Goal: Answer question/provide support

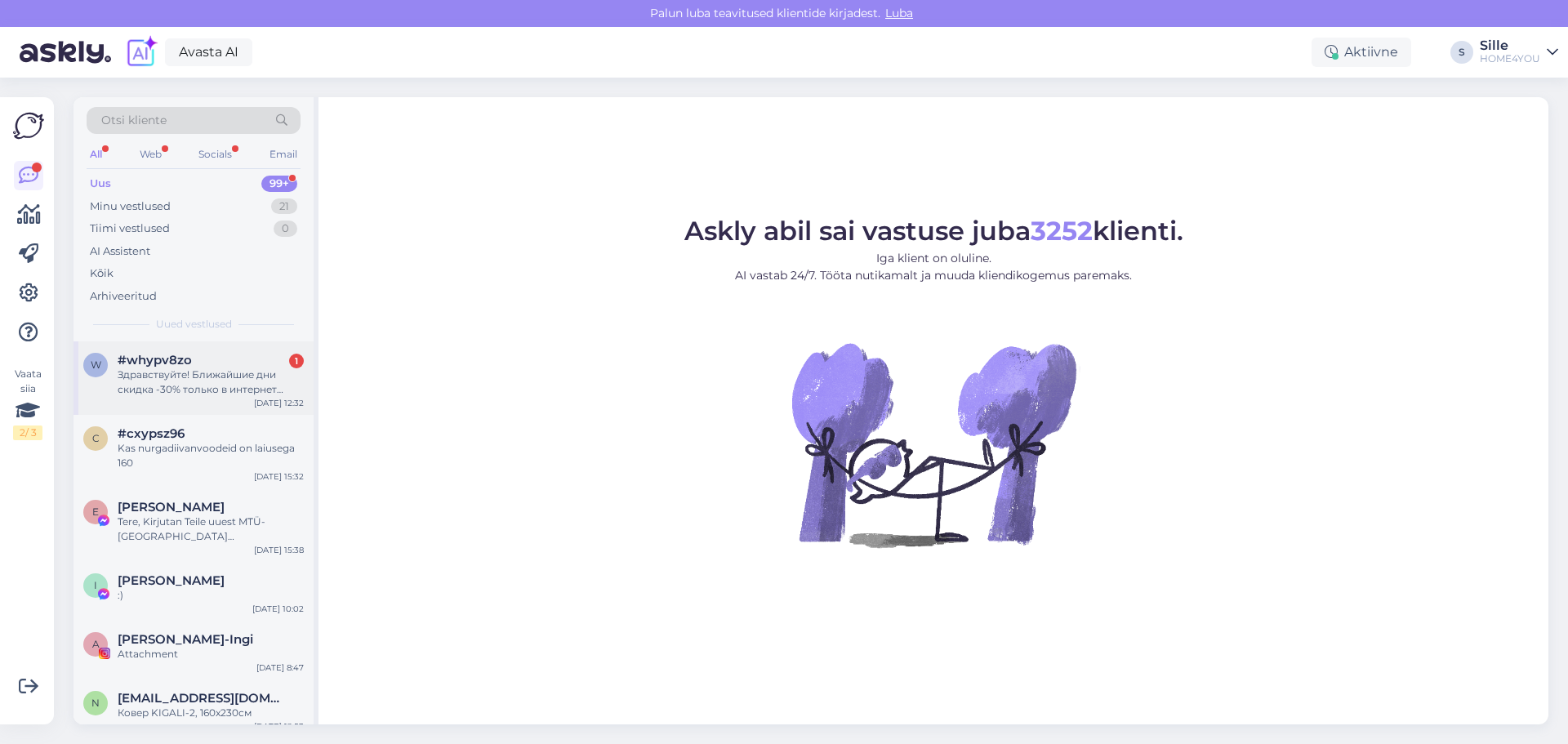
click at [204, 362] on div "#whypv8zo 1" at bounding box center [211, 360] width 186 height 15
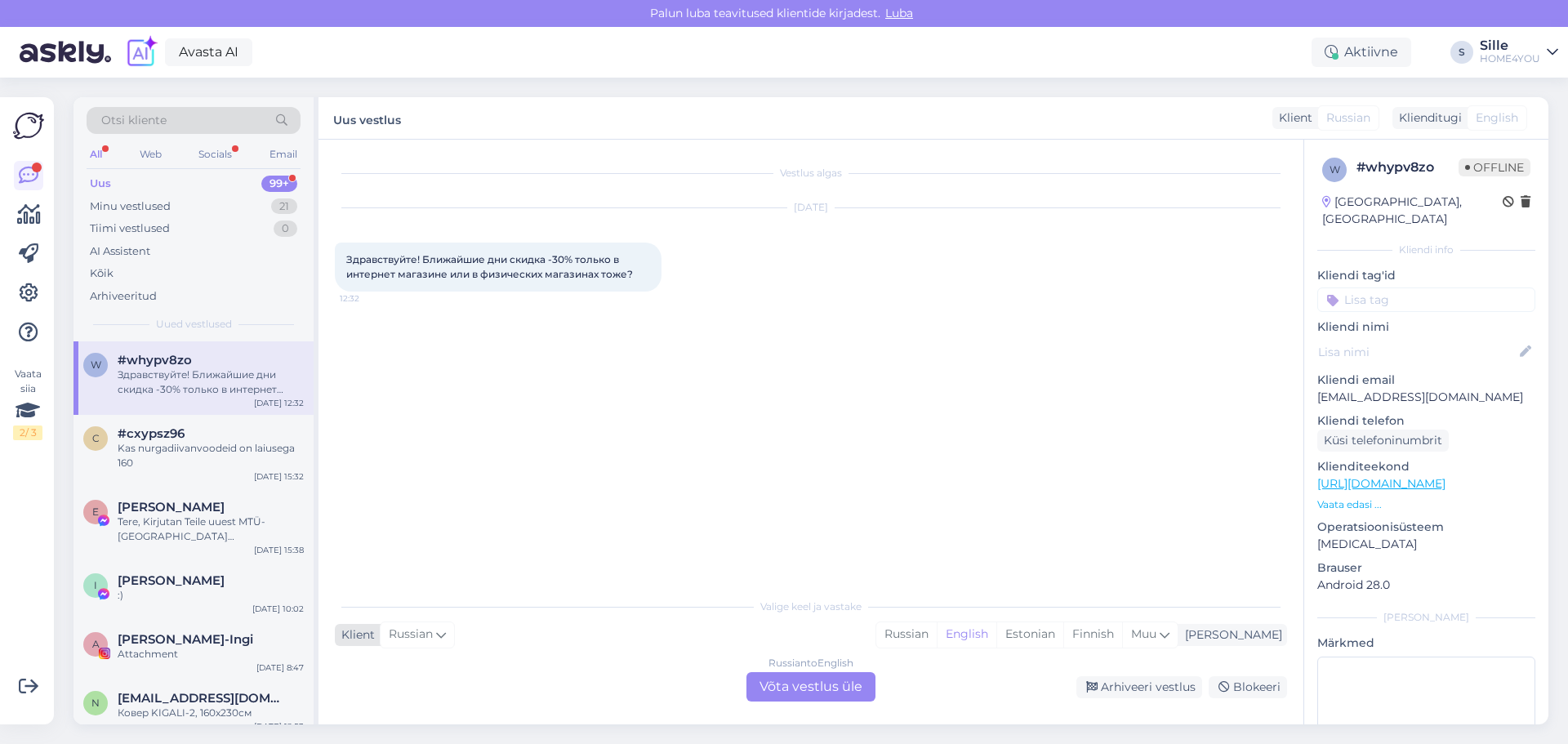
click at [432, 644] on div "Russian" at bounding box center [417, 634] width 75 height 26
click at [696, 366] on div "Vestlus algas [DATE] Здравствуйте! Ближайшие дни скидка -30% только в интернет …" at bounding box center [818, 365] width 967 height 419
click at [856, 687] on div "Russian to English Võta vestlus üle" at bounding box center [811, 687] width 129 height 30
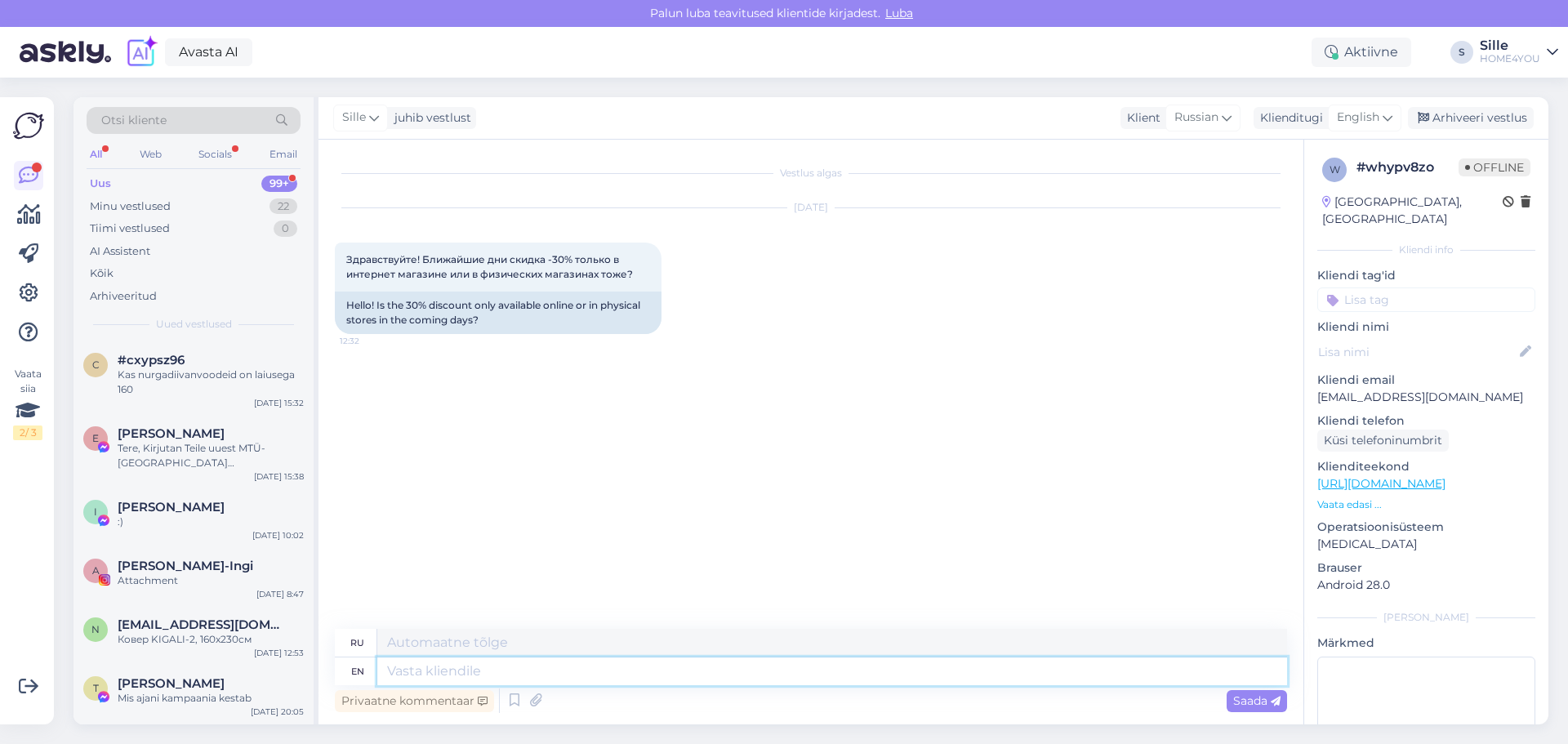
click at [502, 672] on textarea at bounding box center [831, 671] width 910 height 28
type textarea "Hello,"
type textarea "Привет,"
type textarea "Hello, it i"
type textarea "Привет, это"
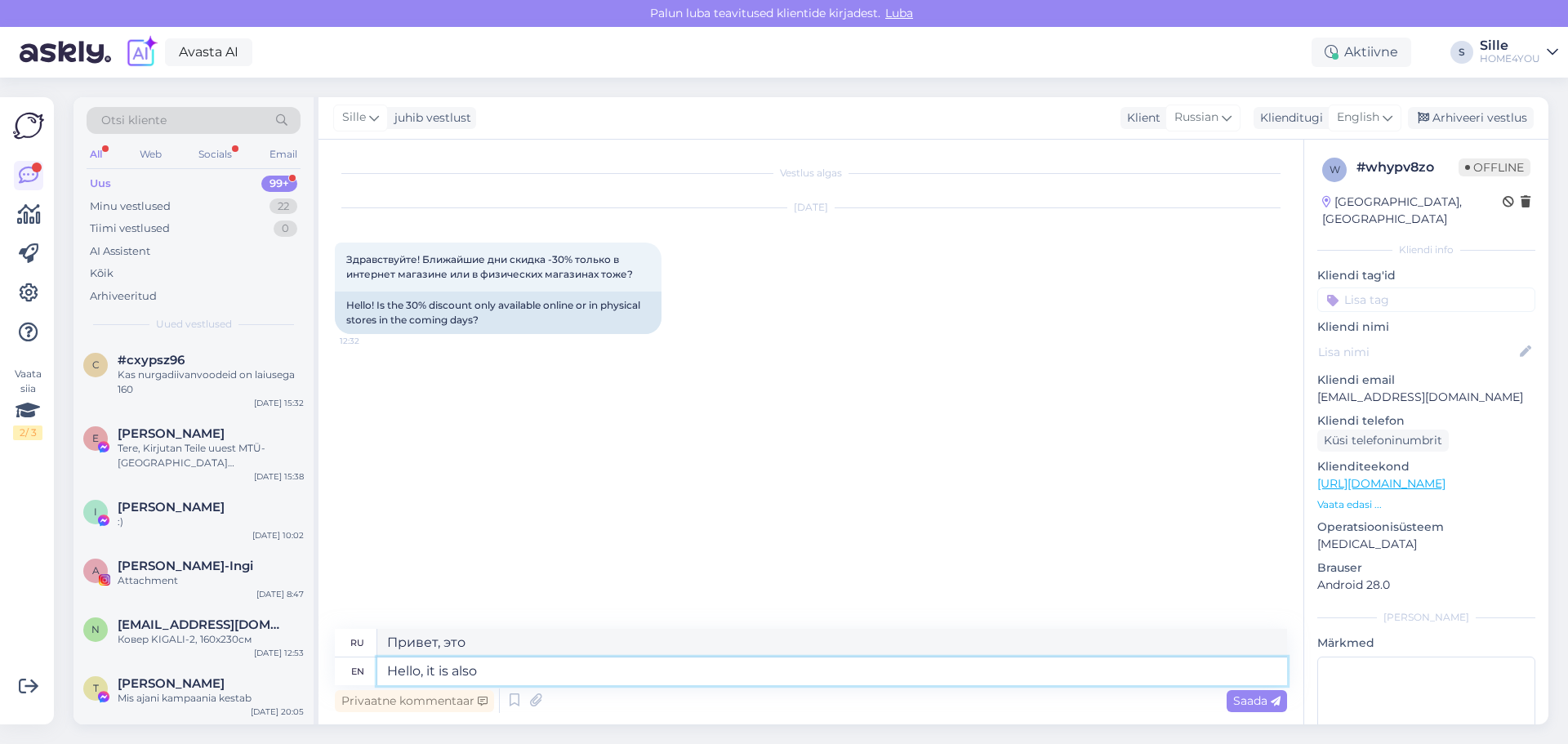
type textarea "Hello, it is also"
type textarea "Привет, это также"
type textarea "Hello, it is also in"
type textarea "Привет, это также [PERSON_NAME]"
type textarea "Hello, it is also in physical s"
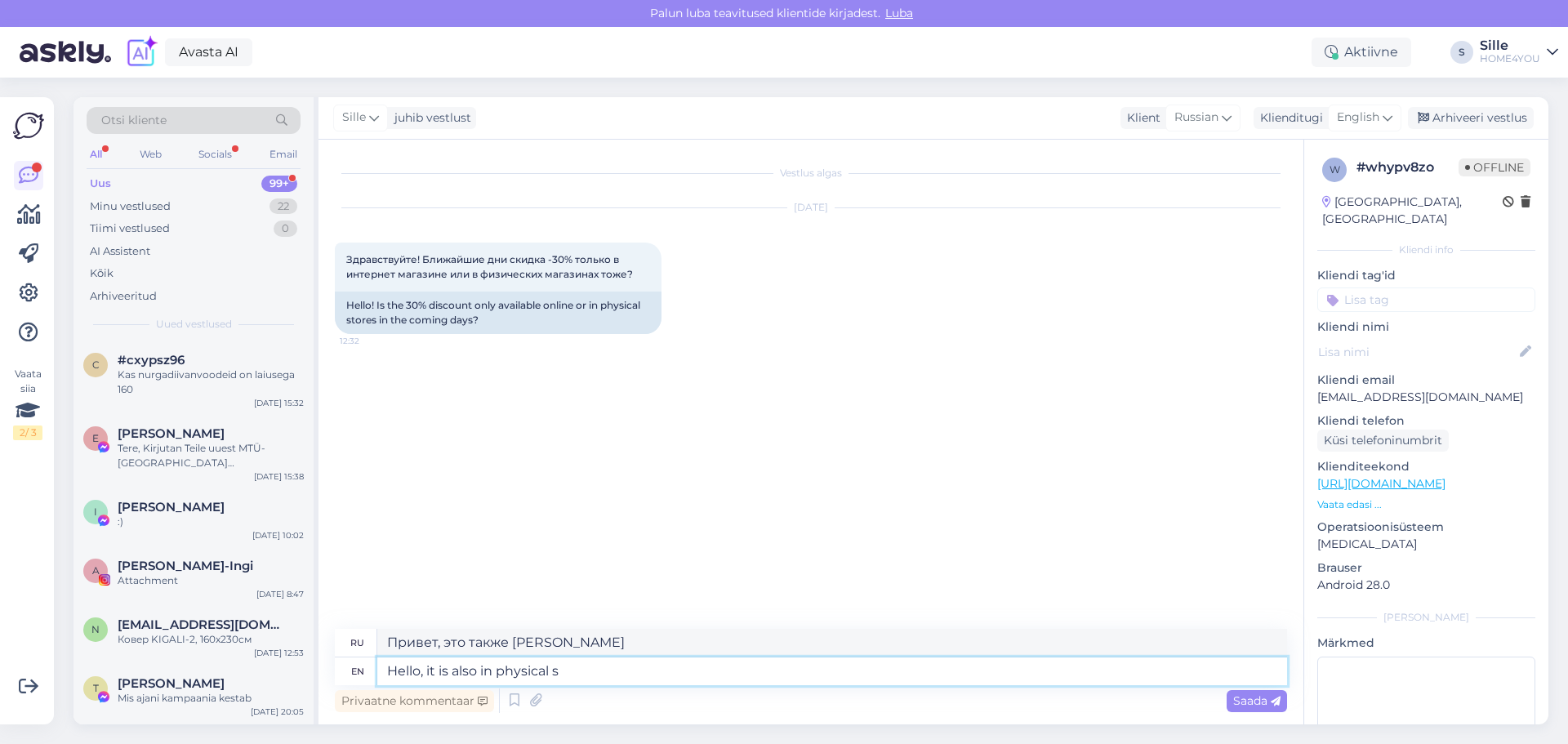
type textarea "Привет, это также в физическом виде"
type textarea "Hello, it is also in physical stores"
type textarea "Здравствуйте, он также есть в физических магазинах."
type textarea "Hello, it is also in physical stores"
click at [1267, 690] on div "Saada" at bounding box center [1256, 701] width 61 height 22
